Goal: Task Accomplishment & Management: Use online tool/utility

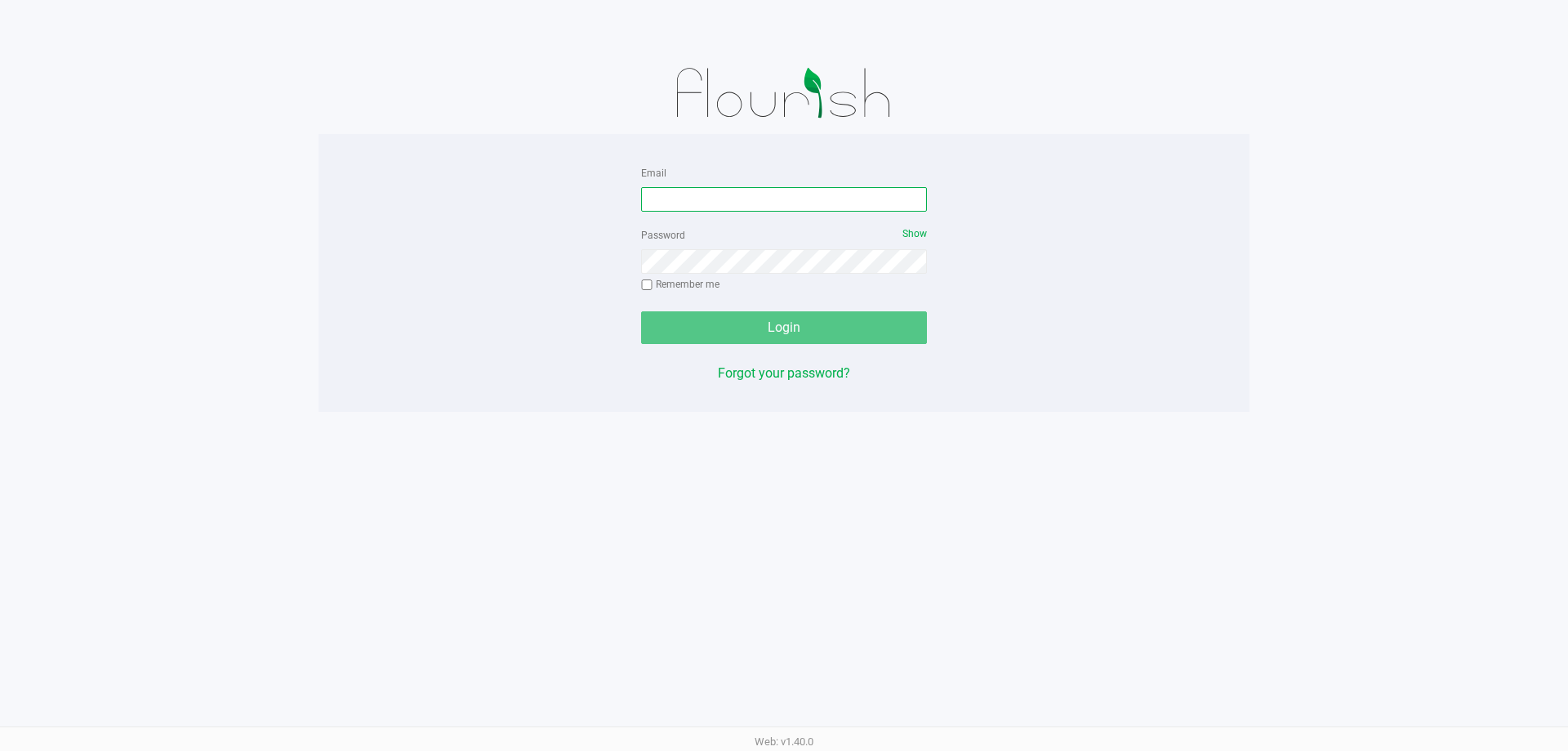
click at [718, 202] on input "Email" at bounding box center [784, 199] width 286 height 25
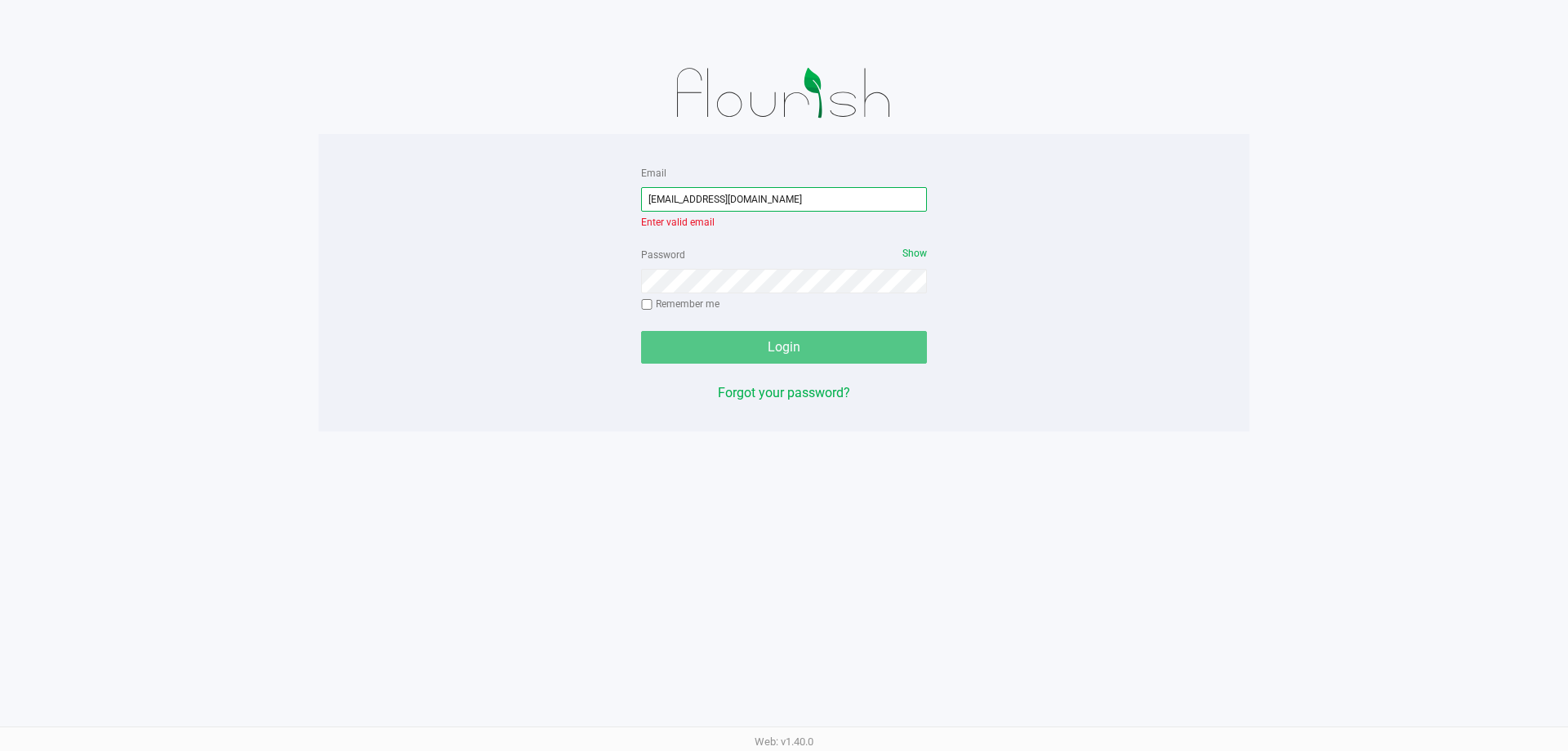
type input "[EMAIL_ADDRESS][DOMAIN_NAME]"
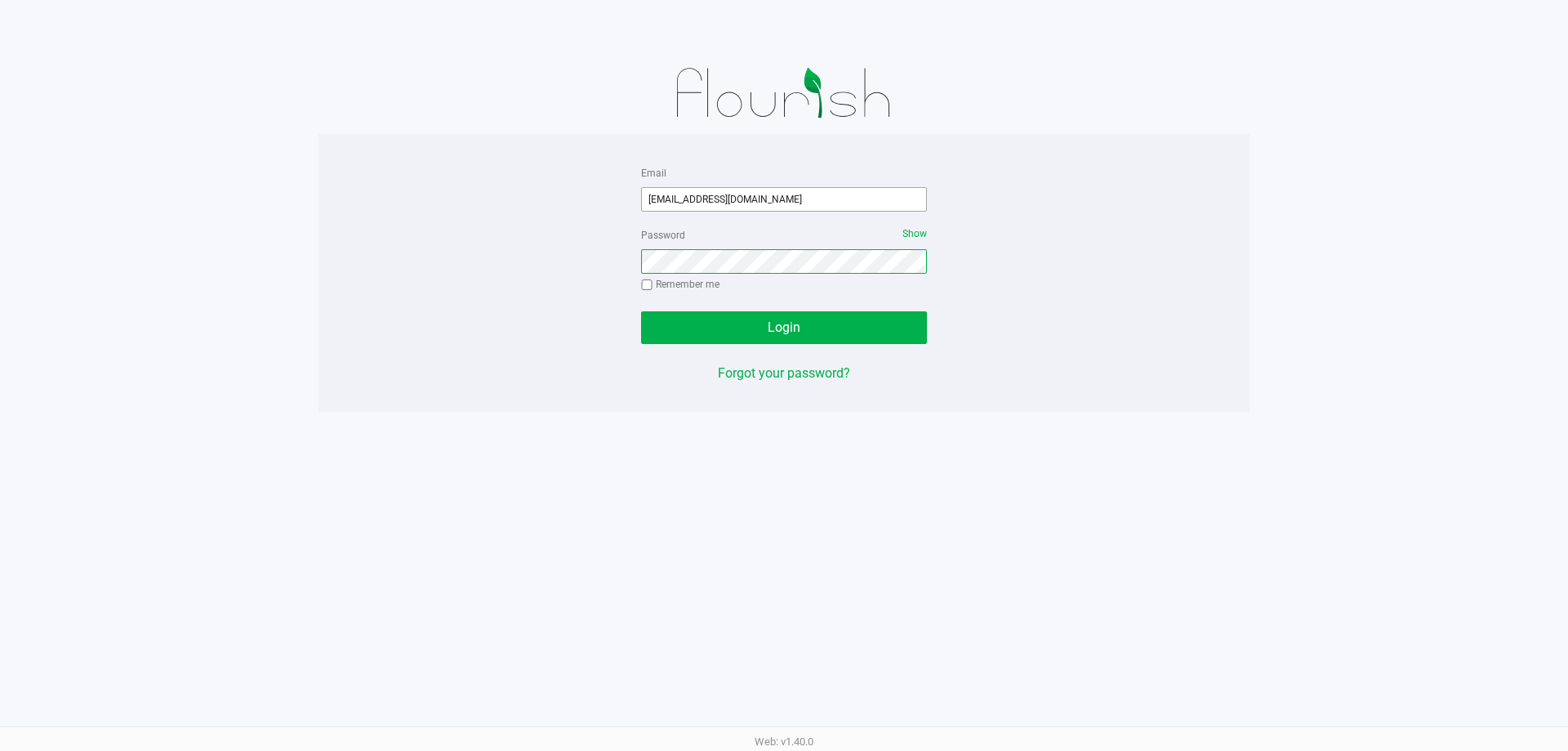
click at [641, 311] on button "Login" at bounding box center [784, 327] width 286 height 33
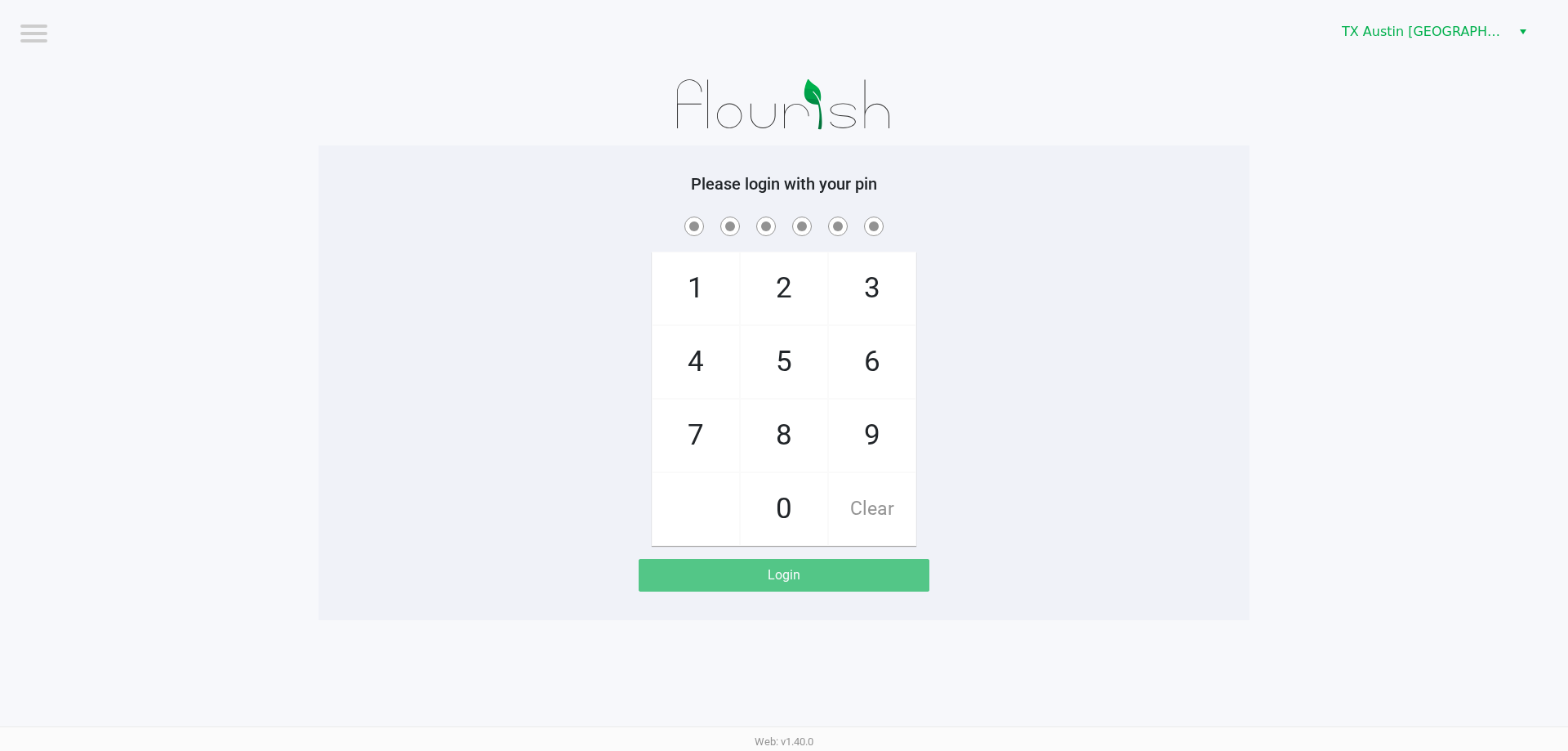
click at [683, 449] on span "7" at bounding box center [695, 435] width 86 height 72
checkbox input "true"
click at [705, 369] on span "4" at bounding box center [695, 361] width 86 height 72
checkbox input "true"
click at [864, 368] on span "6" at bounding box center [872, 361] width 86 height 72
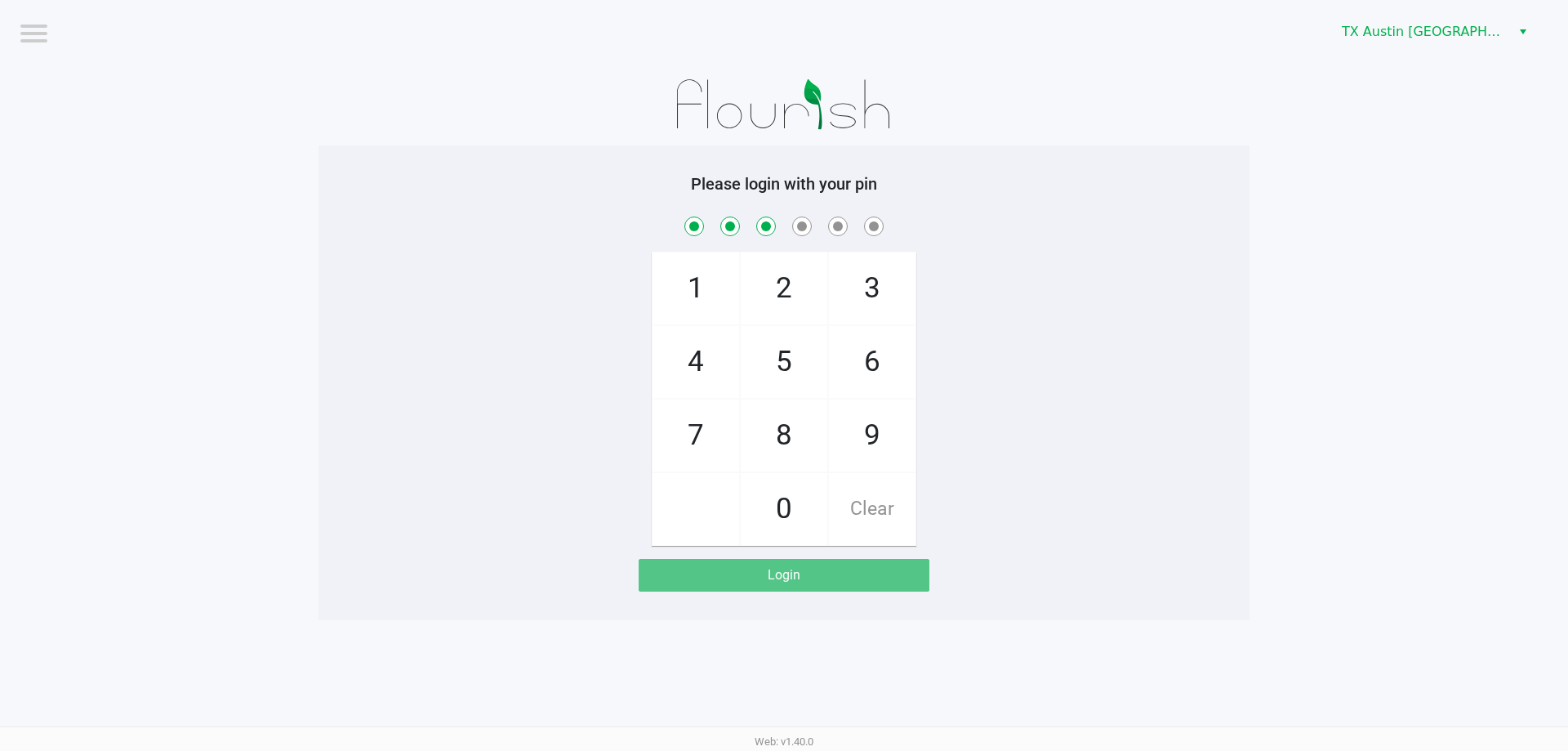
checkbox input "true"
click at [682, 294] on span "1" at bounding box center [695, 288] width 86 height 72
checkbox input "true"
click at [863, 368] on span "6" at bounding box center [872, 361] width 86 height 72
checkbox input "true"
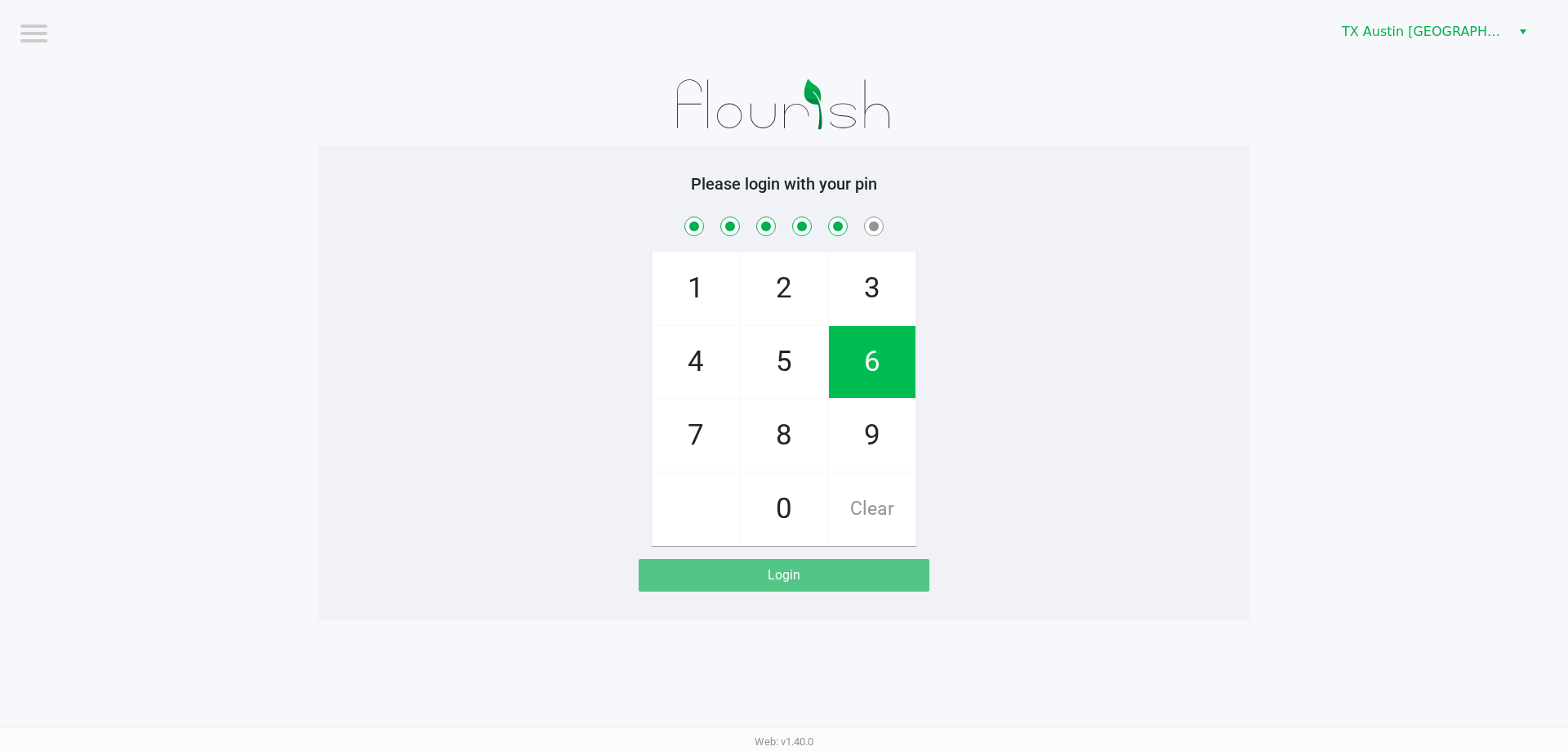
click at [780, 296] on span "2" at bounding box center [784, 288] width 86 height 72
checkbox input "true"
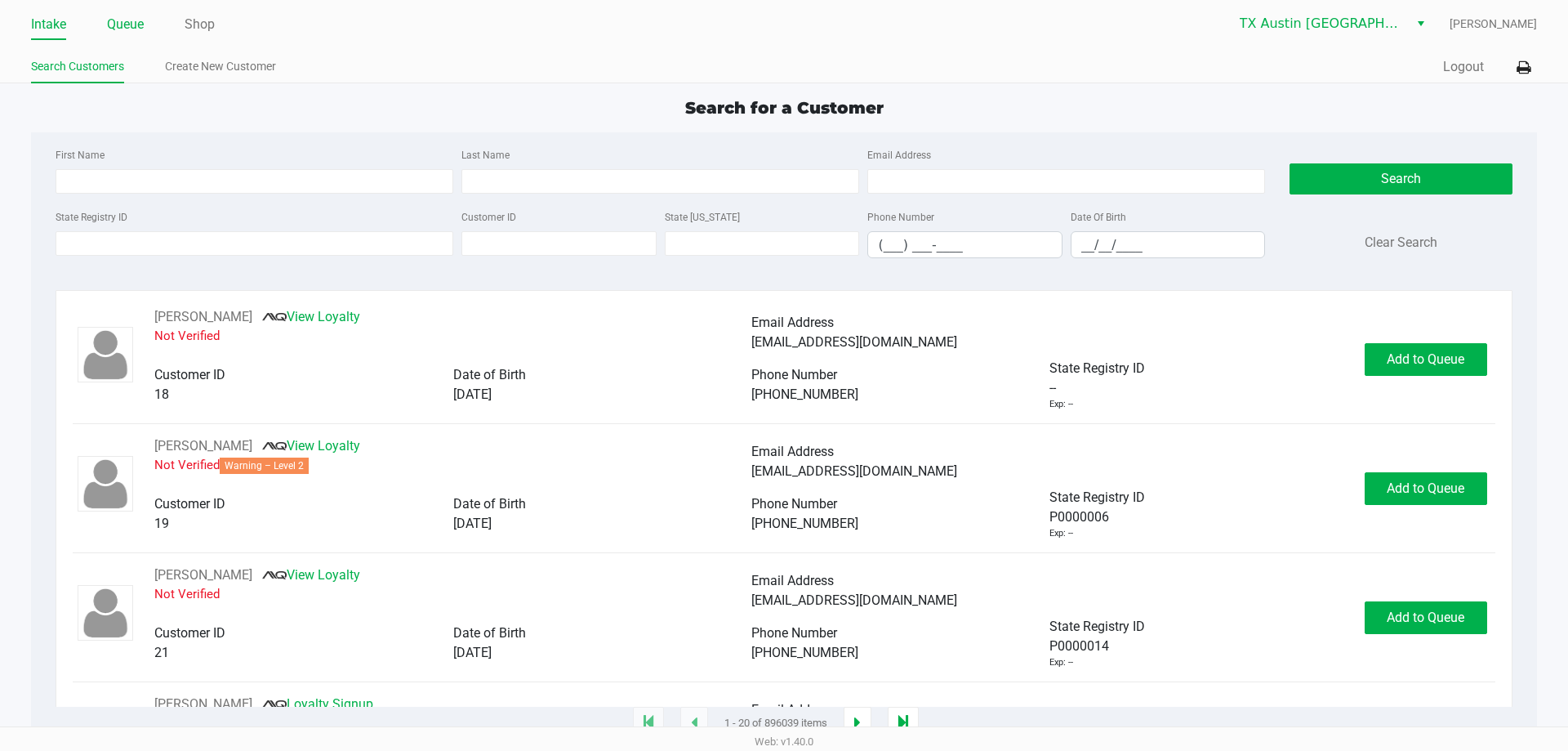
click at [139, 28] on link "Queue" at bounding box center [125, 25] width 37 height 23
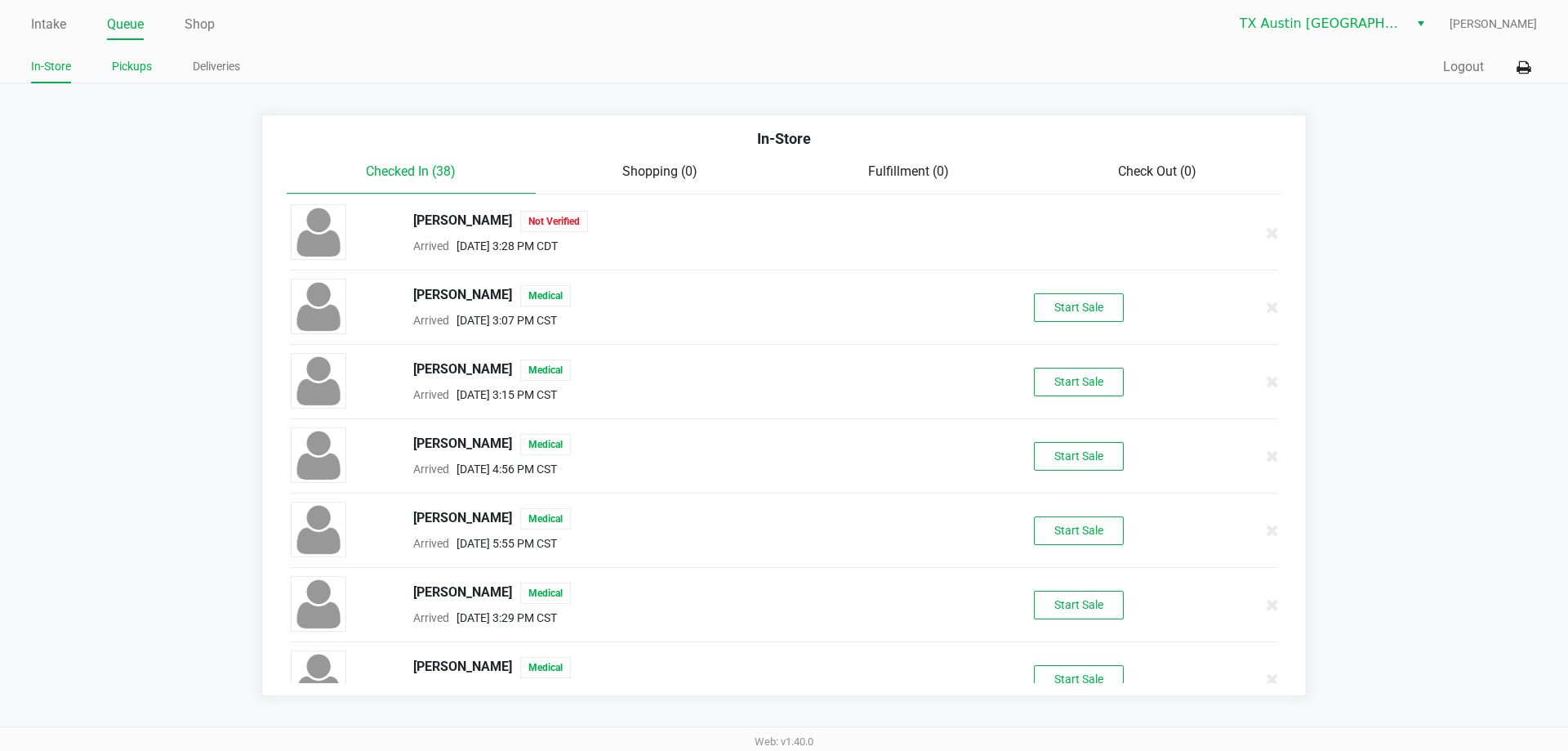
click at [144, 68] on link "Pickups" at bounding box center [132, 67] width 40 height 21
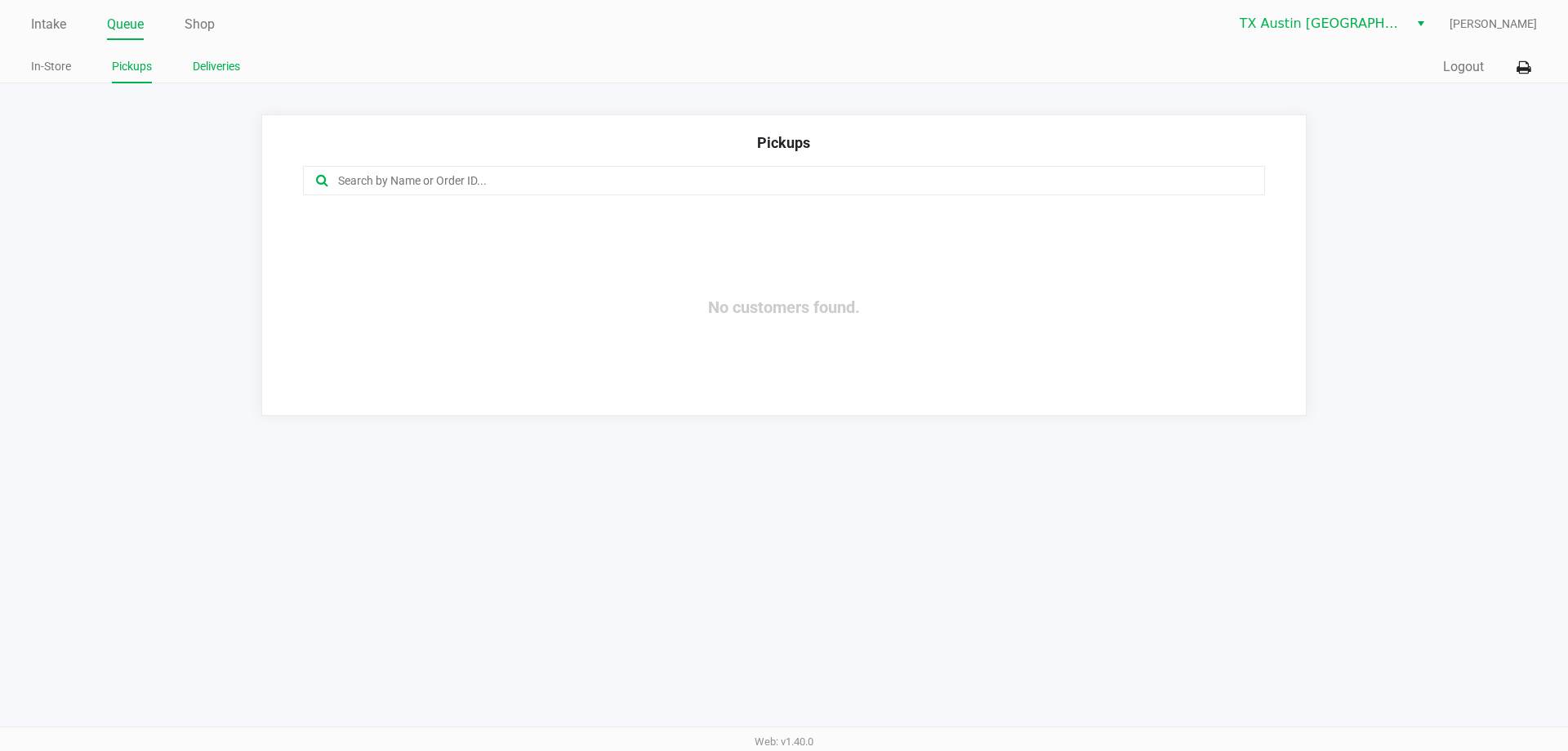
click at [224, 68] on link "Deliveries" at bounding box center [216, 67] width 48 height 21
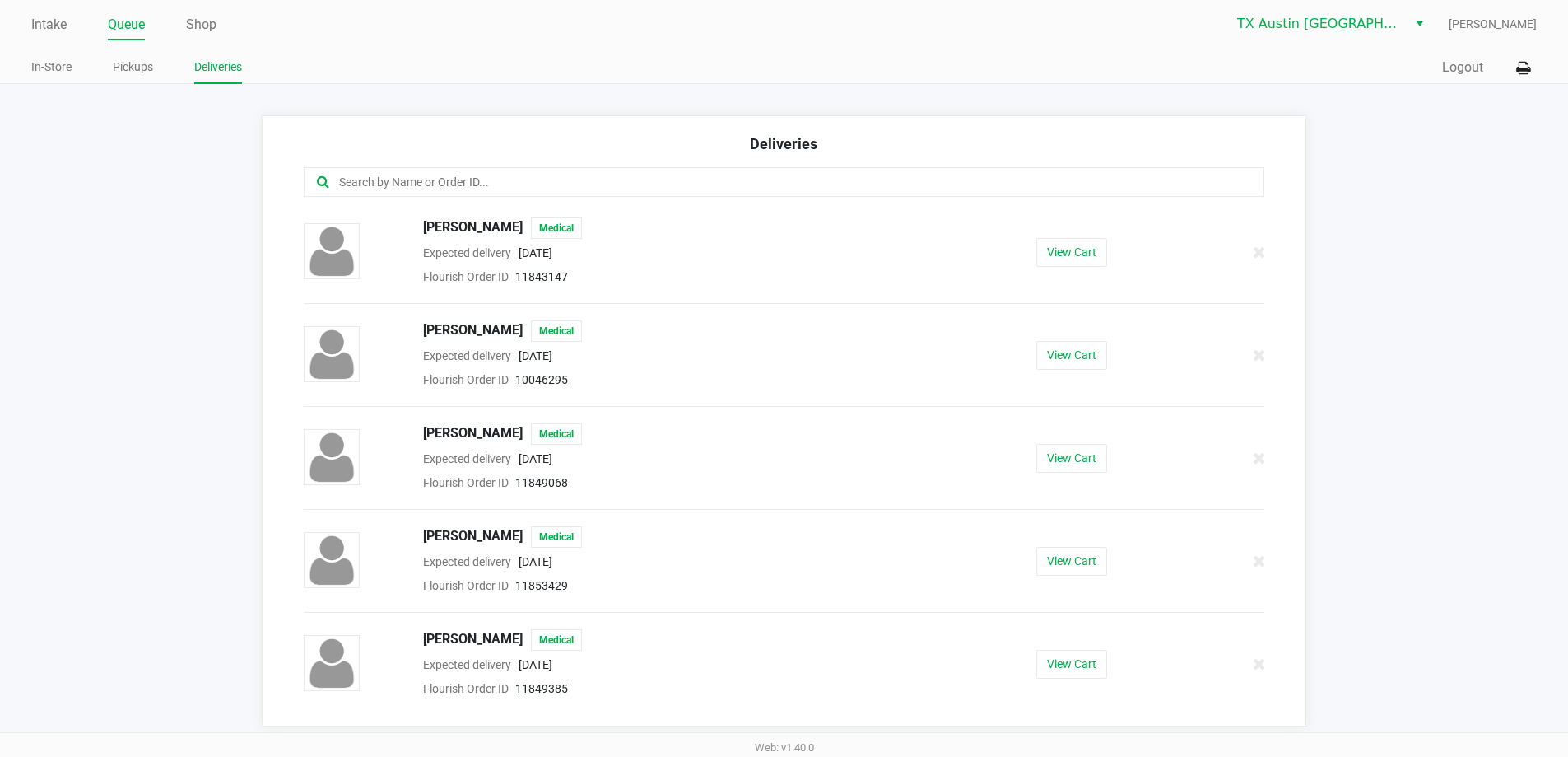
click at [452, 177] on input "text" at bounding box center [757, 182] width 841 height 19
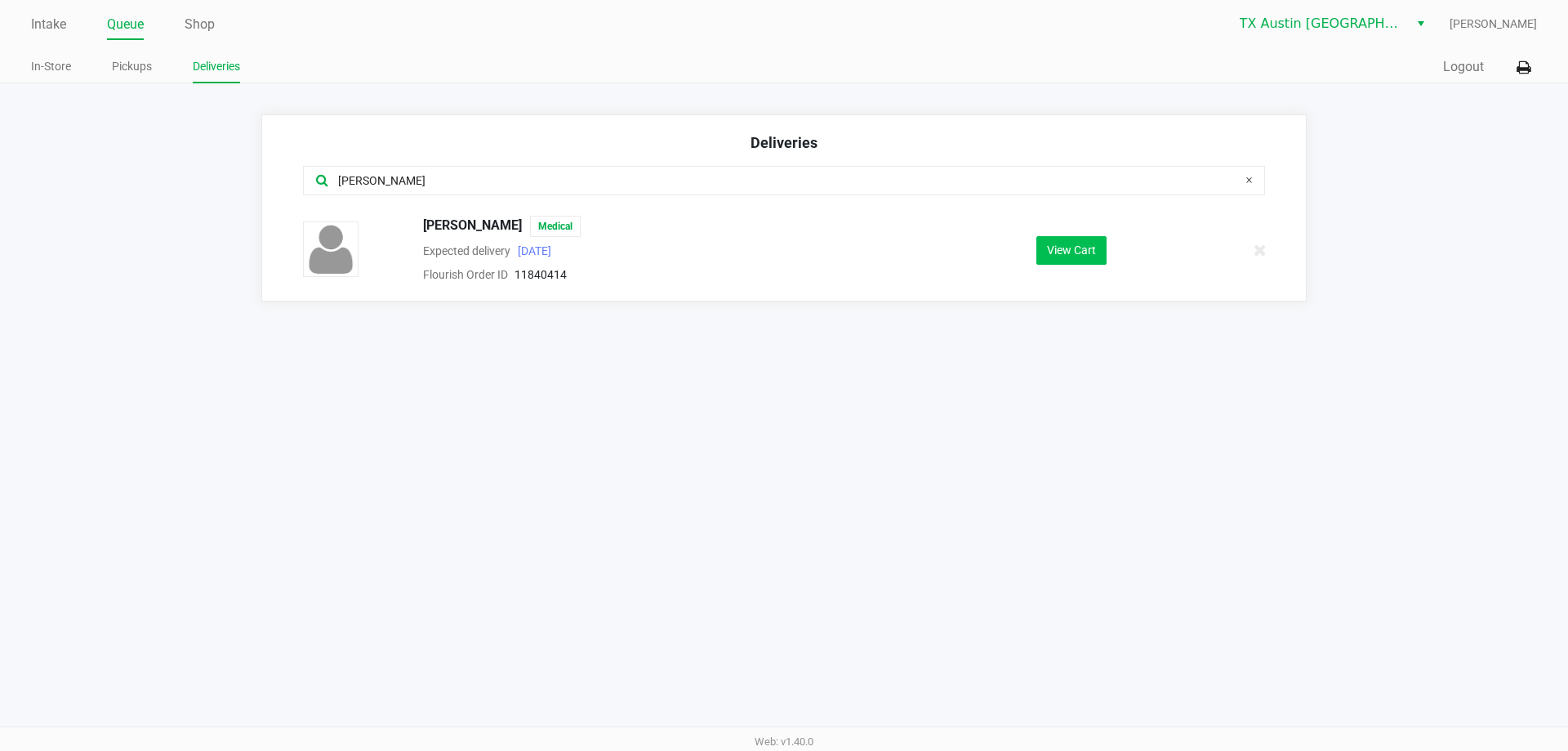
type input "[PERSON_NAME]"
click at [1070, 258] on button "View Cart" at bounding box center [1071, 250] width 70 height 29
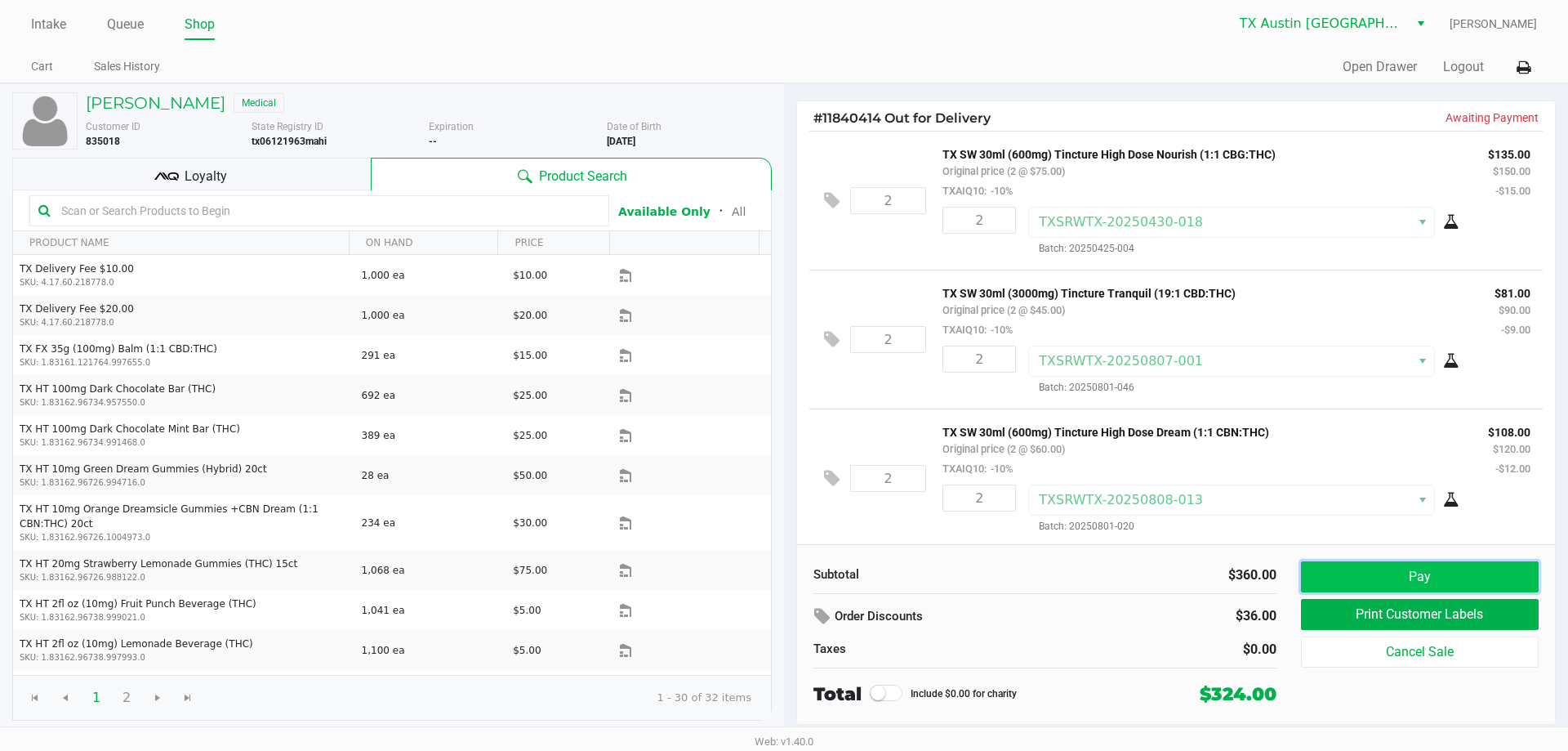
click at [1486, 581] on button "Pay" at bounding box center [1419, 577] width 238 height 31
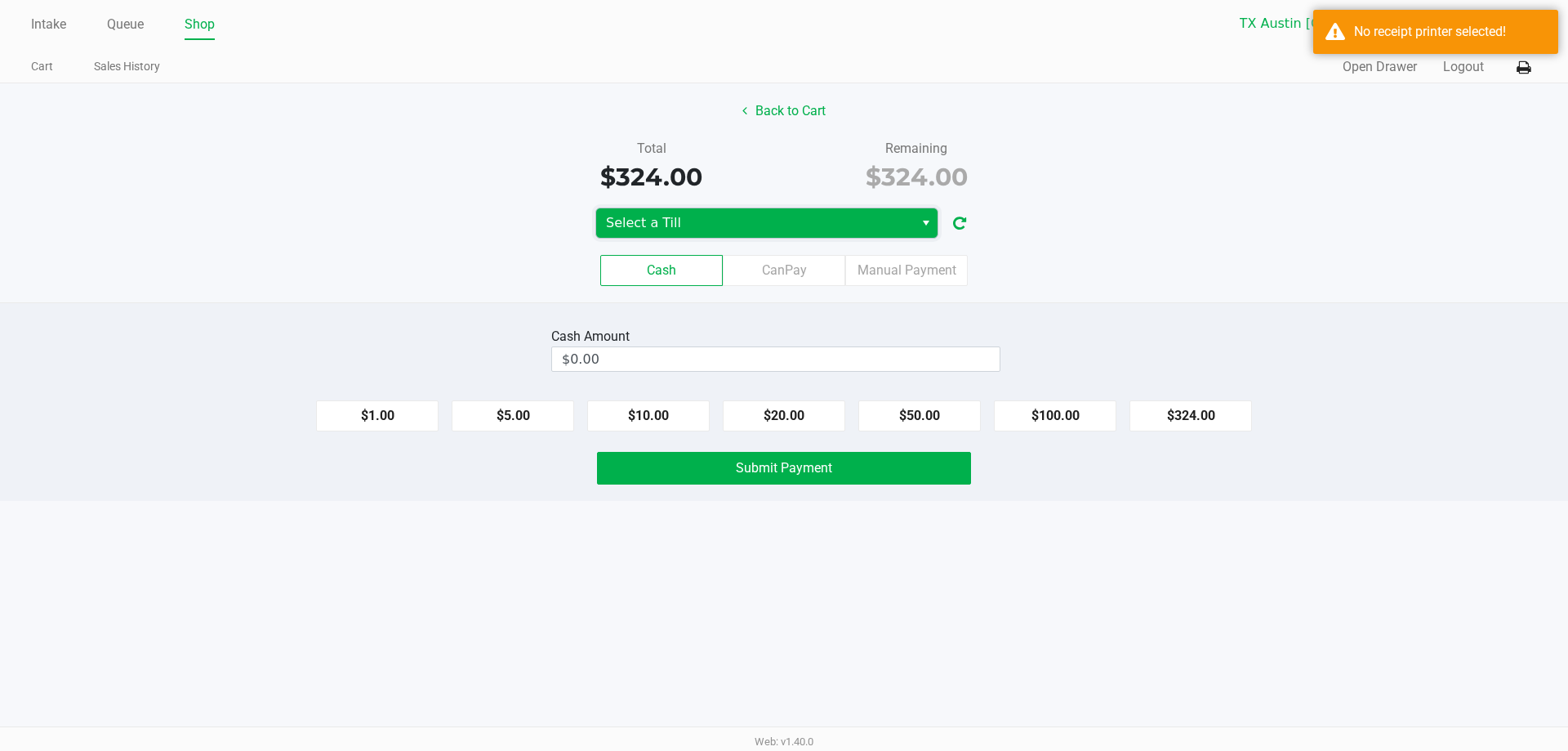
click at [840, 229] on span "Select a Till" at bounding box center [755, 223] width 298 height 20
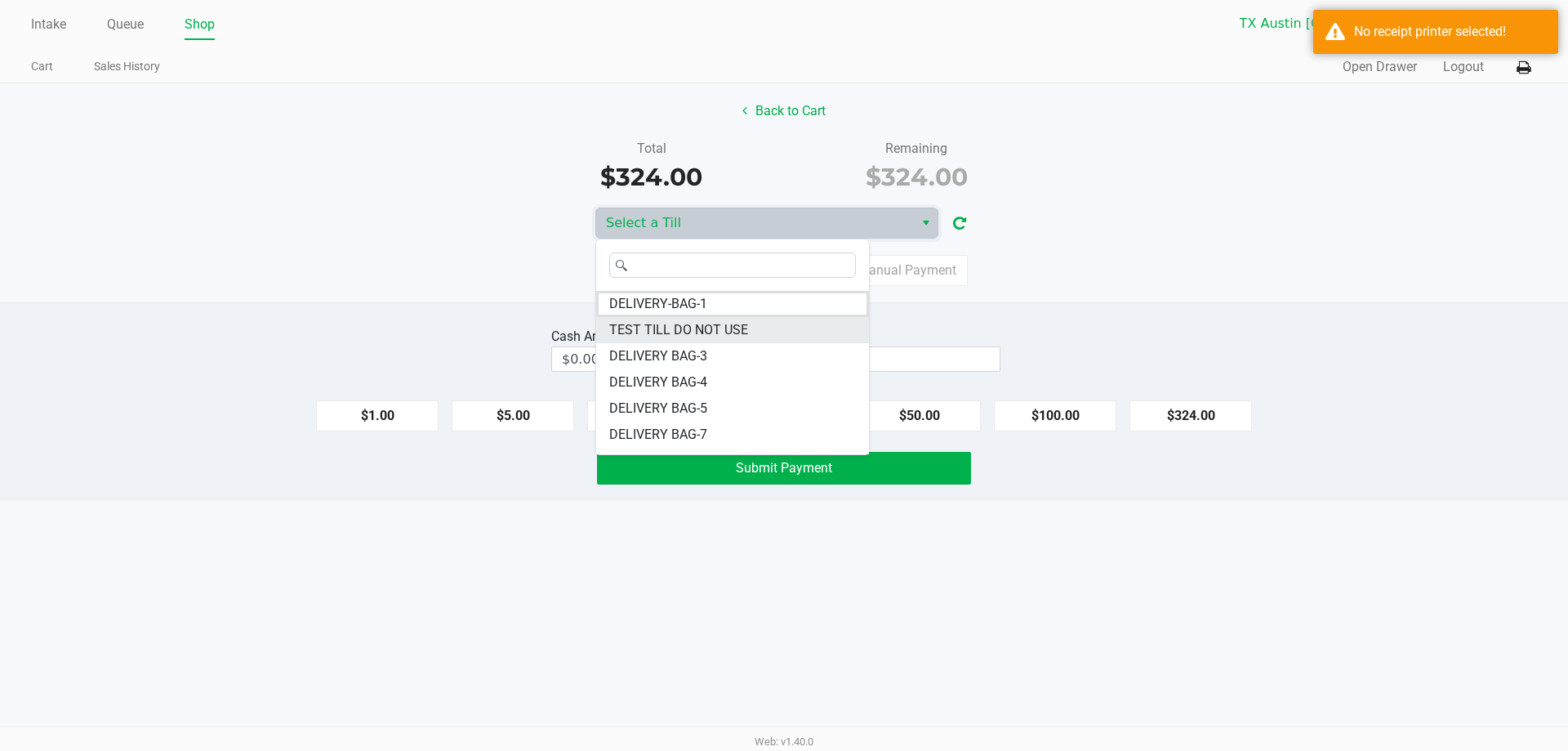
scroll to position [46, 0]
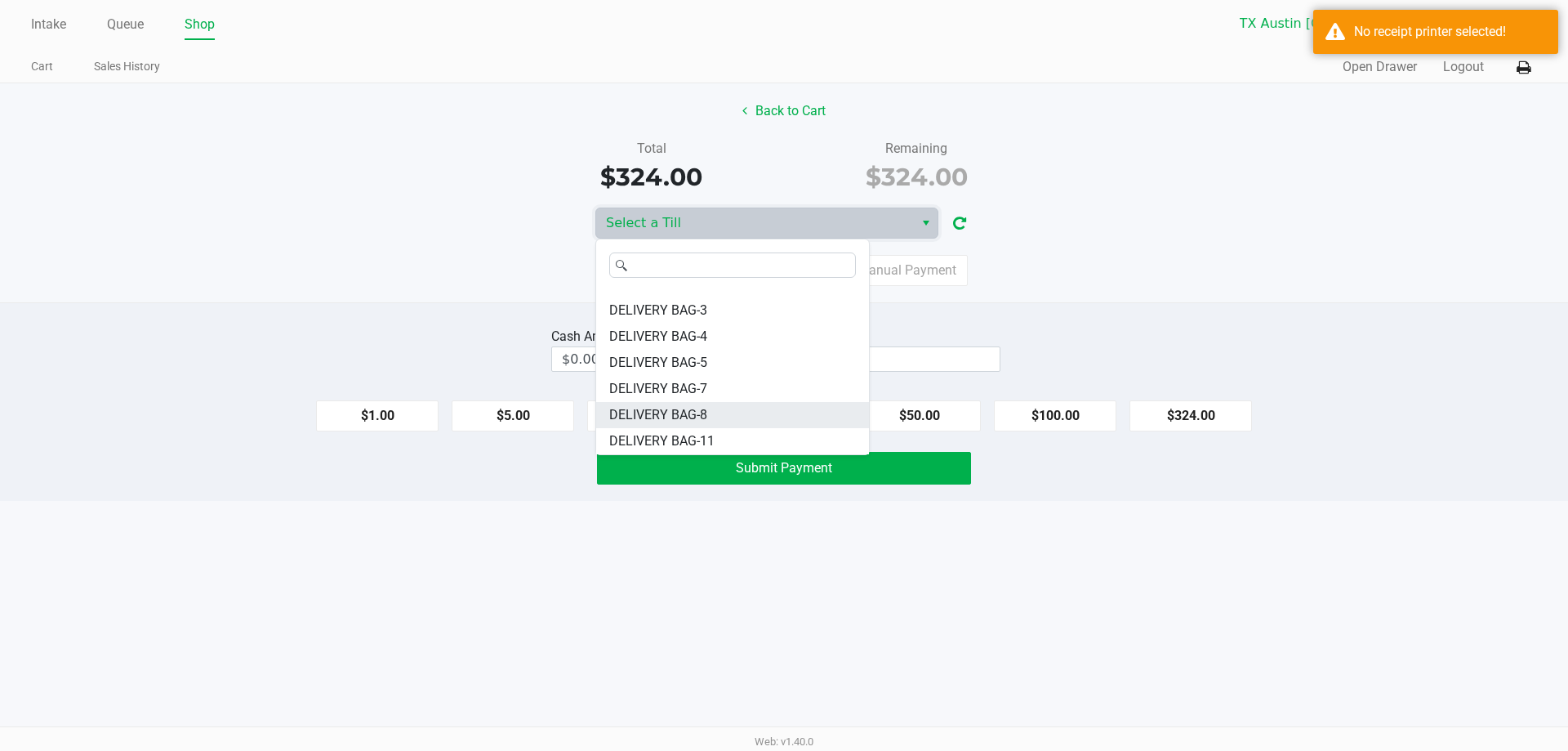
click at [696, 410] on span "DELIVERY BAG-8" at bounding box center [658, 415] width 98 height 20
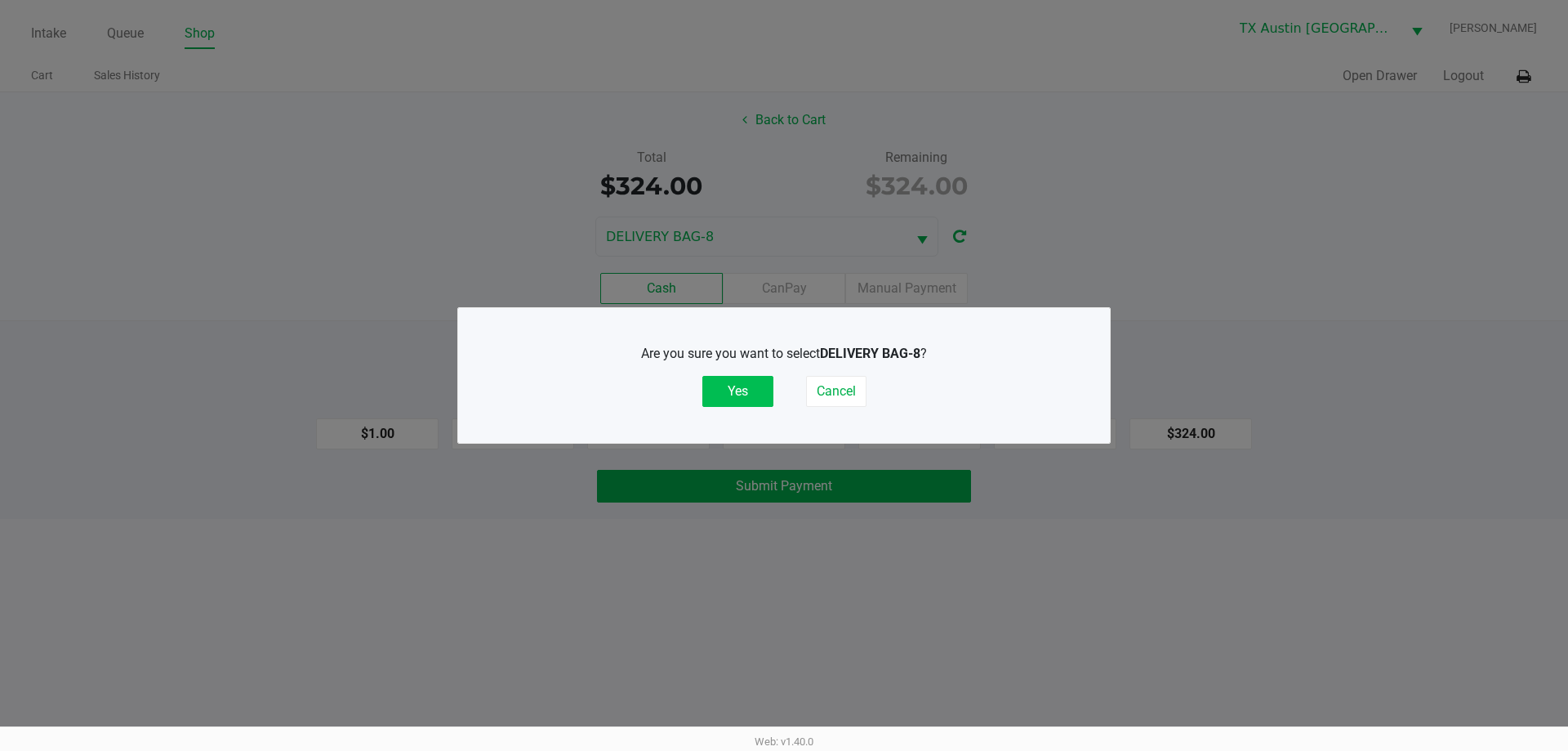
click at [706, 401] on button "Yes" at bounding box center [738, 392] width 71 height 31
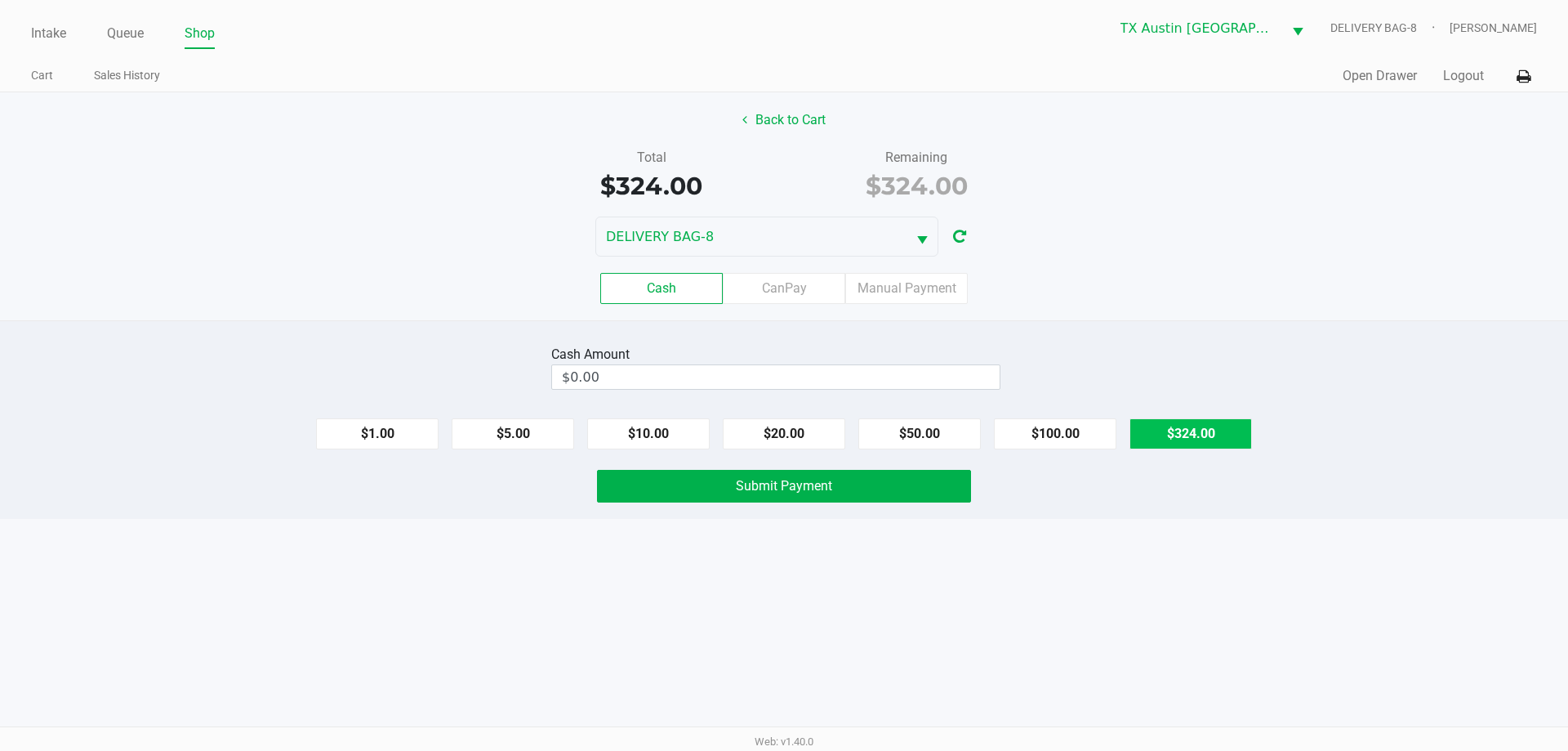
click at [1183, 430] on button "$324.00" at bounding box center [1190, 433] width 123 height 31
type input "$324.00"
click at [873, 490] on button "Submit Payment" at bounding box center [784, 486] width 374 height 33
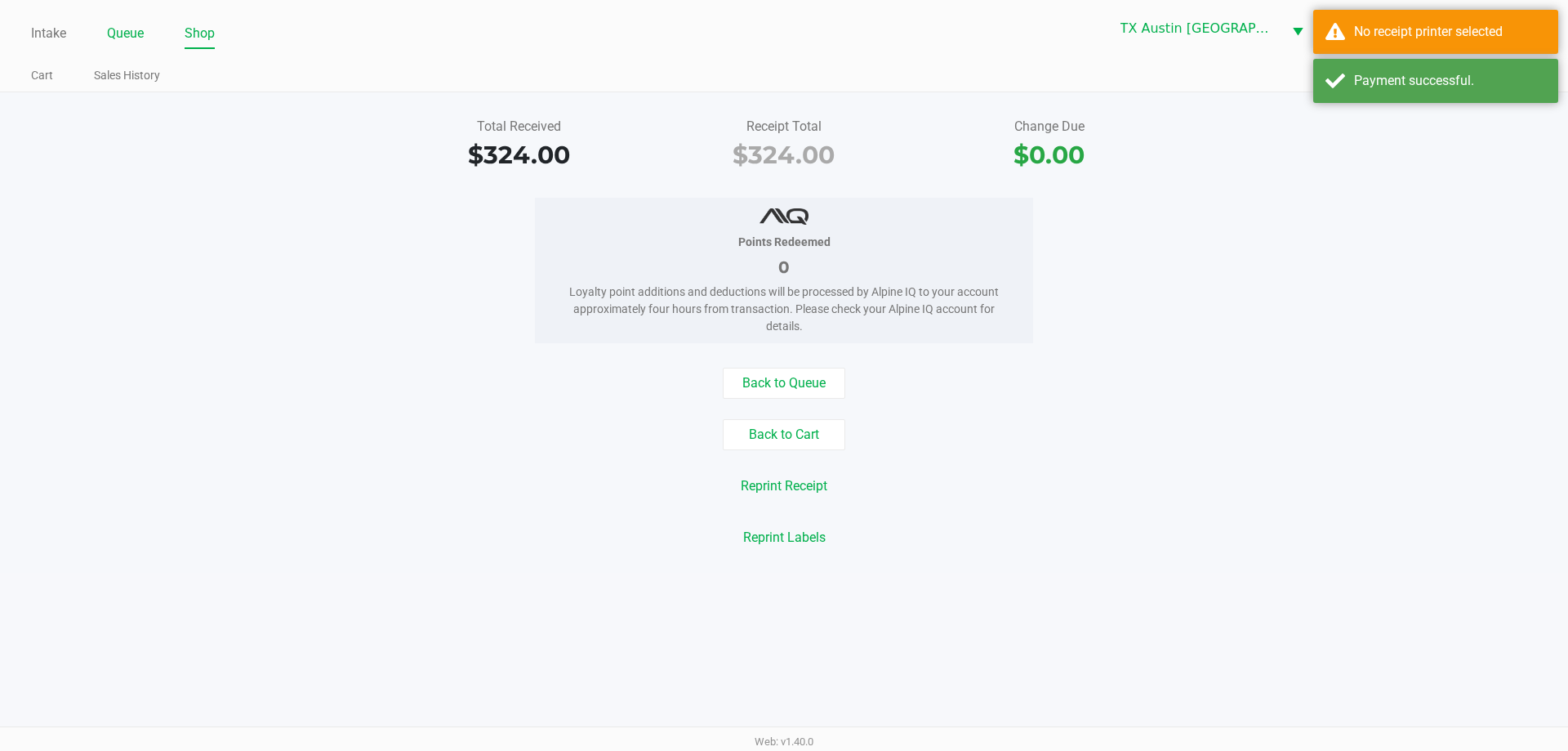
click at [127, 34] on link "Queue" at bounding box center [125, 34] width 37 height 23
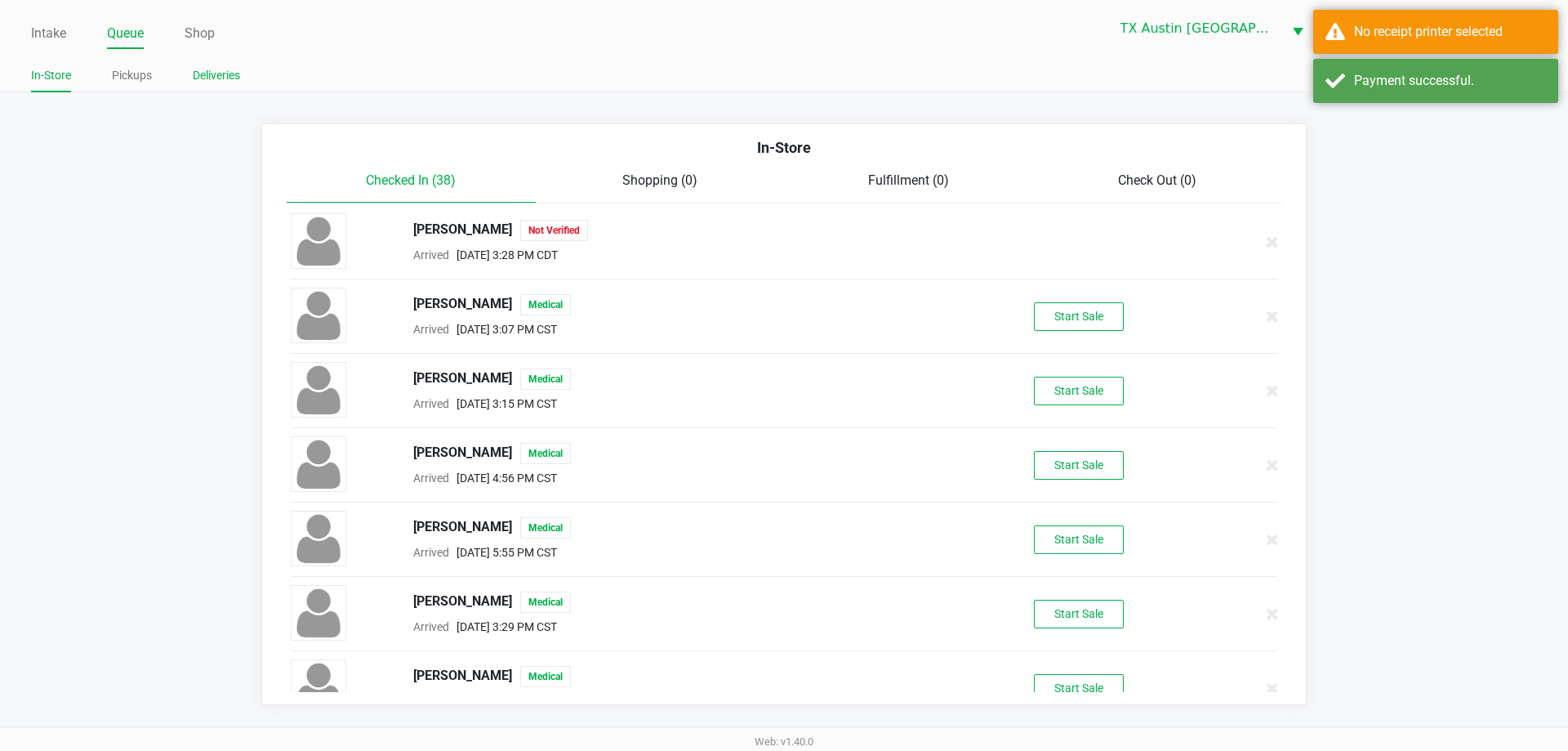
click at [227, 75] on link "Deliveries" at bounding box center [216, 75] width 48 height 21
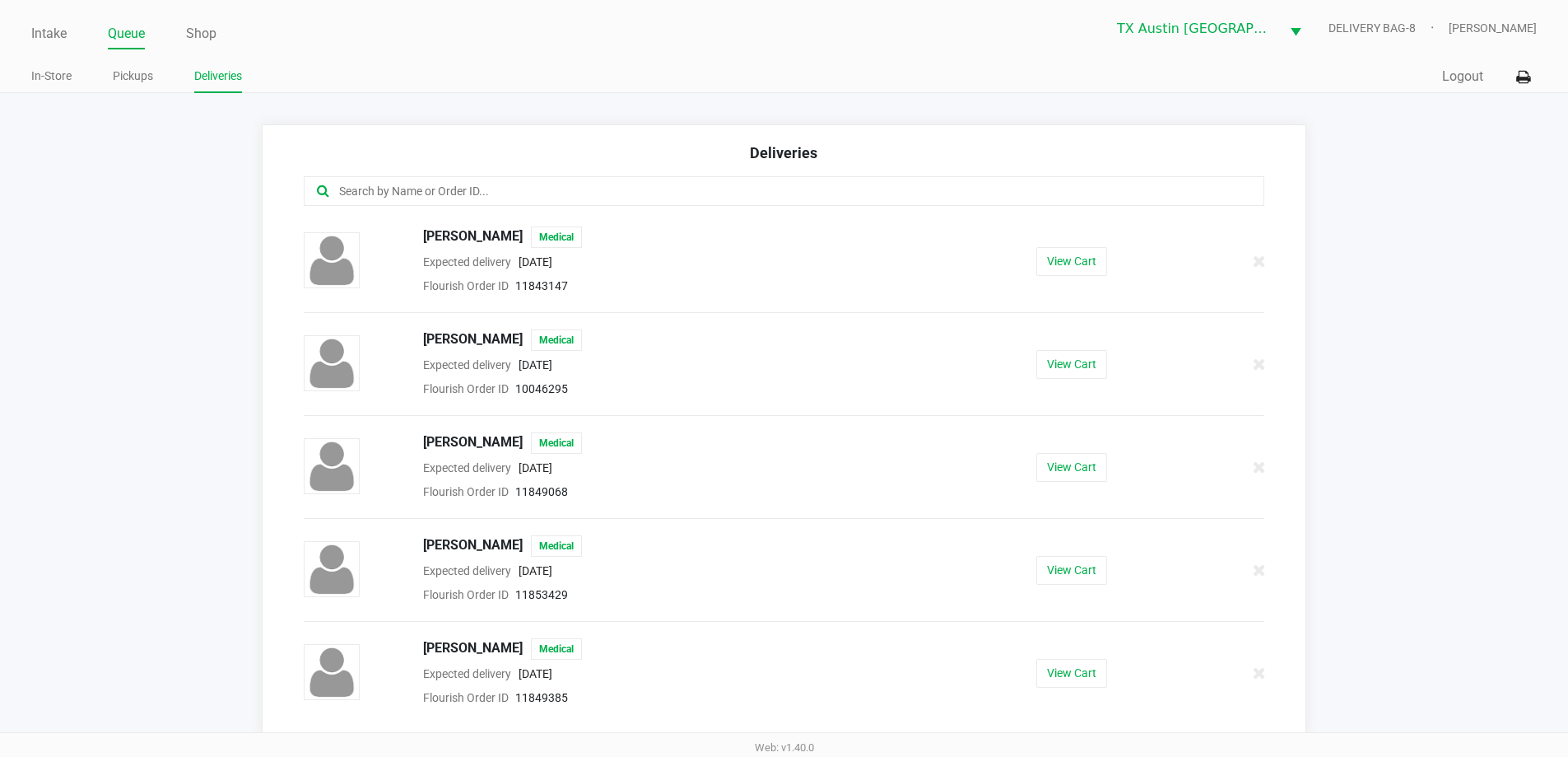
click at [477, 194] on input "text" at bounding box center [757, 191] width 841 height 19
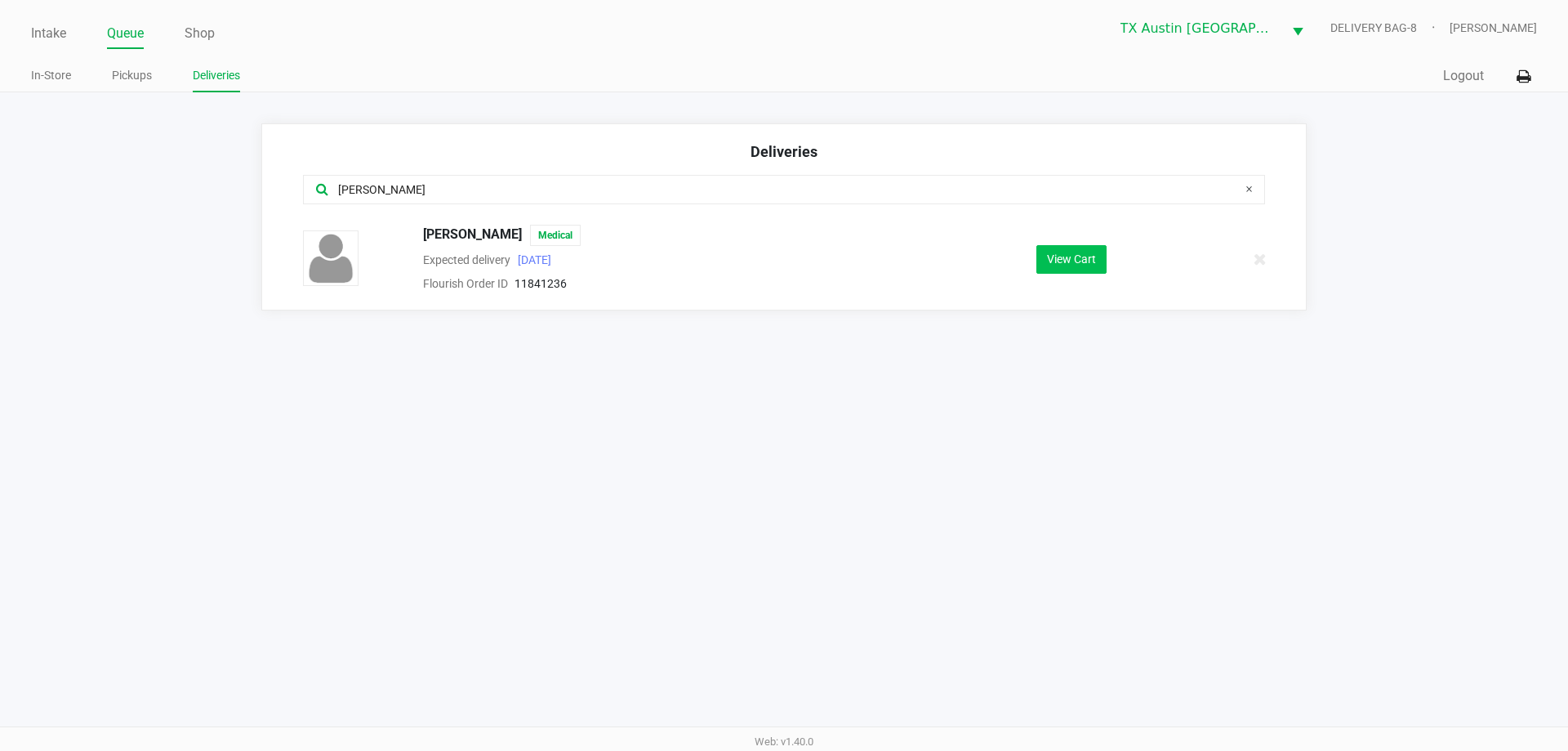
type input "[PERSON_NAME]"
click at [1069, 258] on button "View Cart" at bounding box center [1071, 259] width 70 height 29
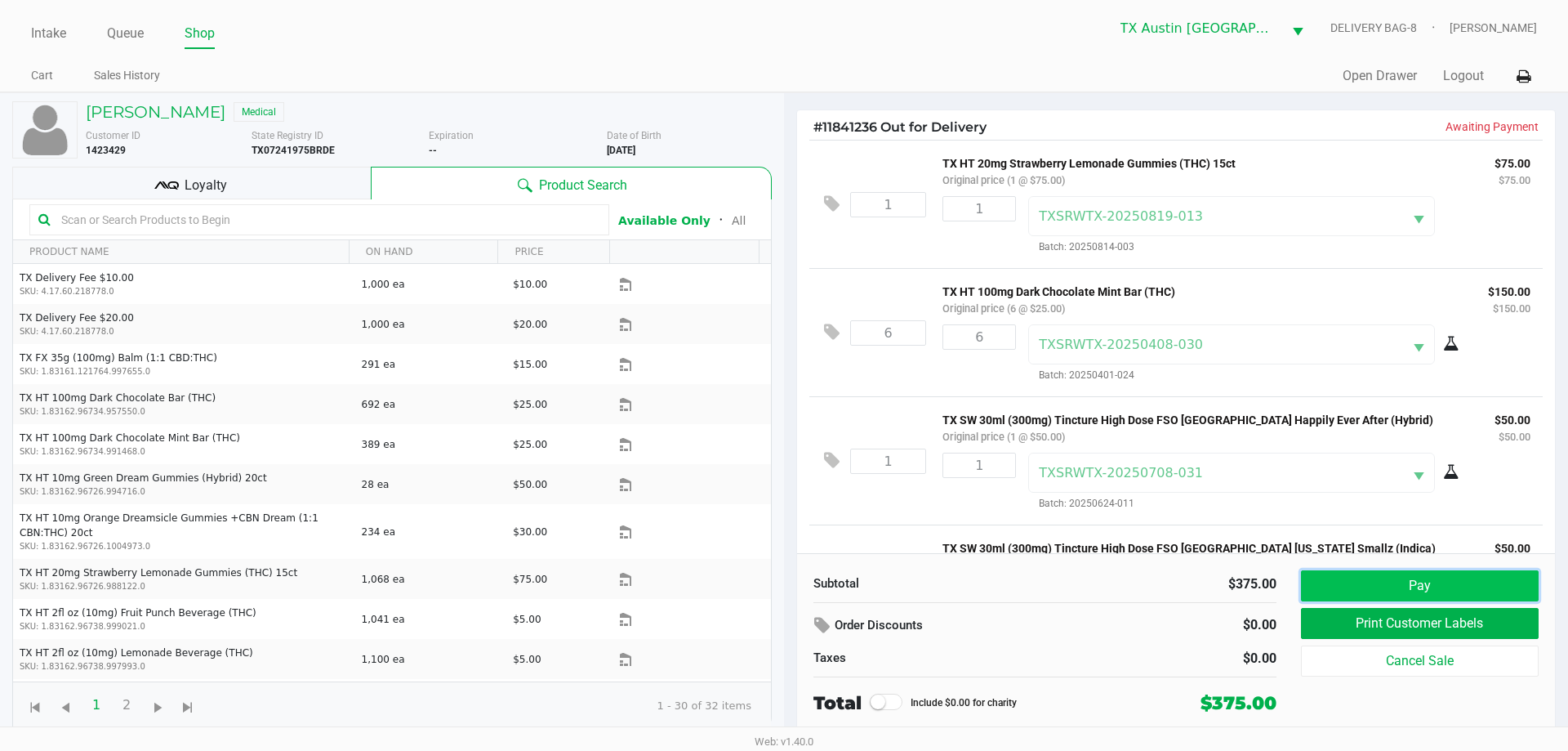
click at [1416, 582] on button "Pay" at bounding box center [1419, 586] width 238 height 31
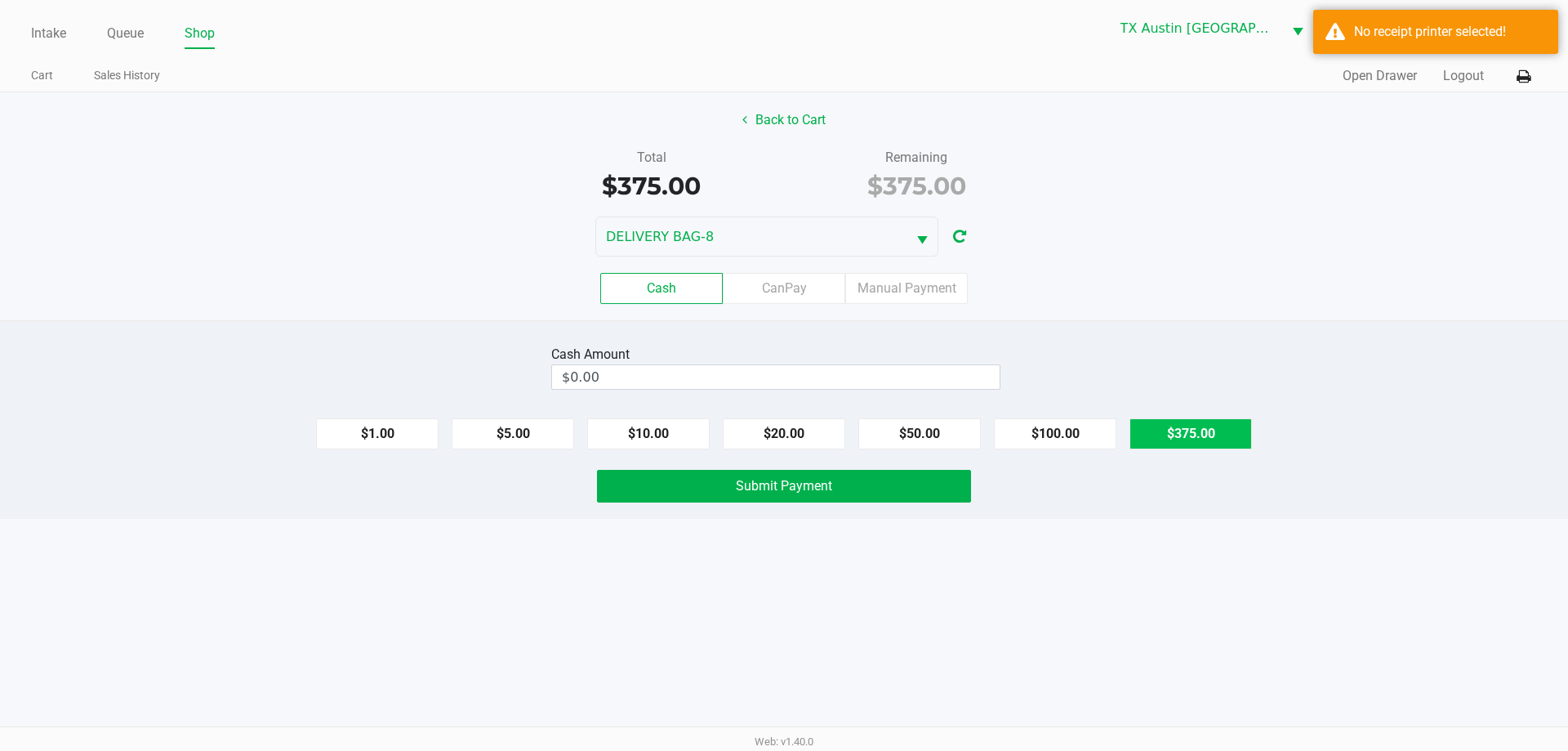
click at [1177, 429] on button "$375.00" at bounding box center [1190, 433] width 123 height 31
type input "$375.00"
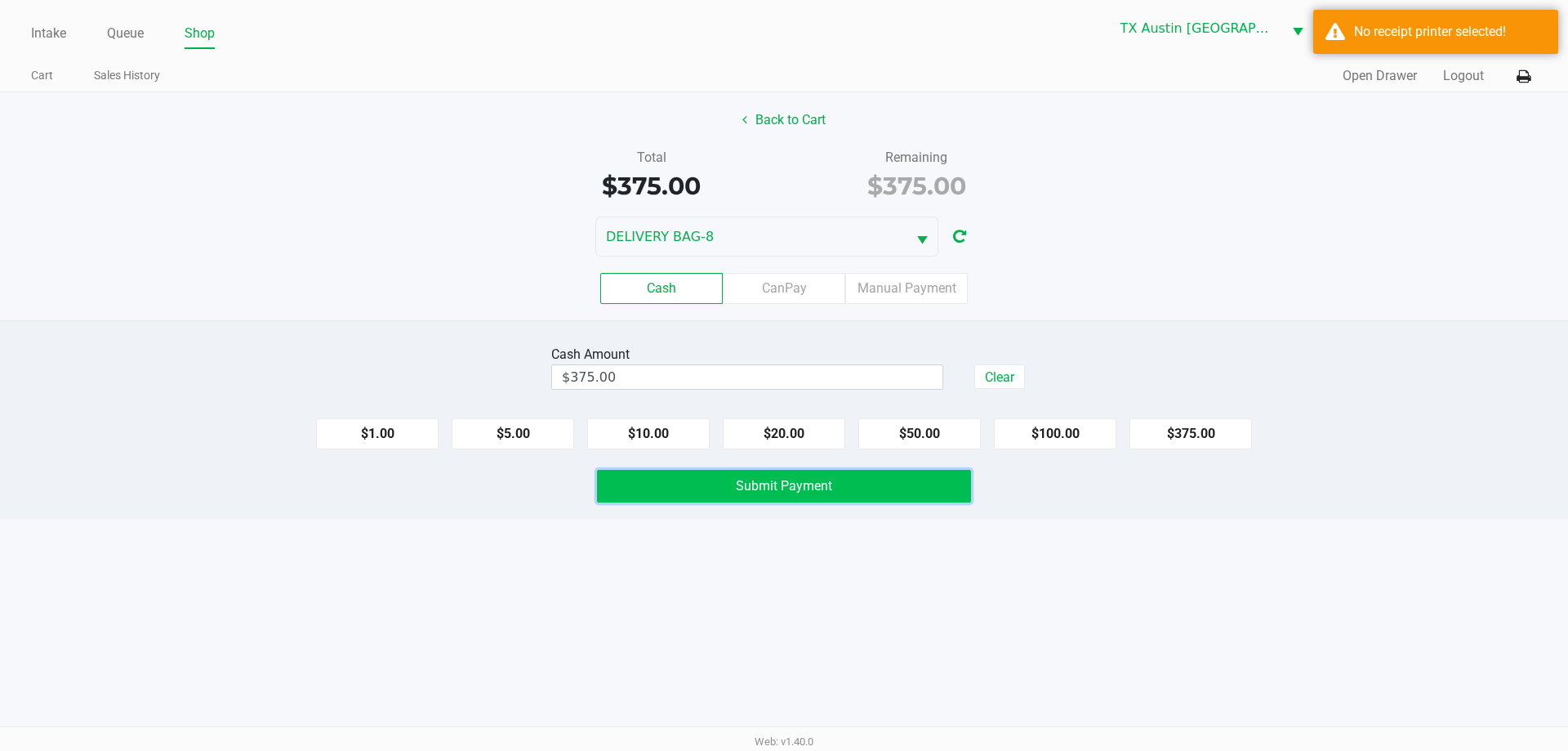
click at [918, 482] on button "Submit Payment" at bounding box center [784, 486] width 374 height 33
